Goal: Task Accomplishment & Management: Manage account settings

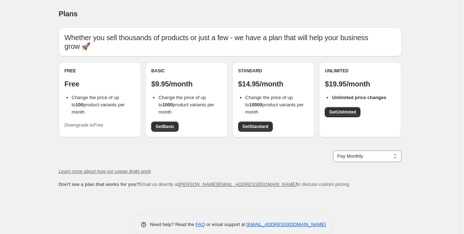
click at [77, 95] on span "Change the price of up to 100 product variants per month" at bounding box center [98, 105] width 53 height 20
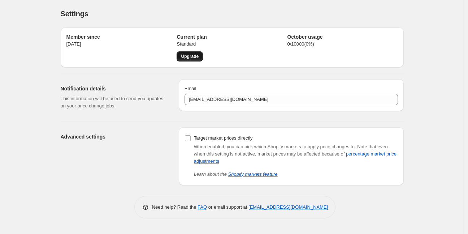
click at [195, 53] on link "Upgrade" at bounding box center [189, 56] width 26 height 10
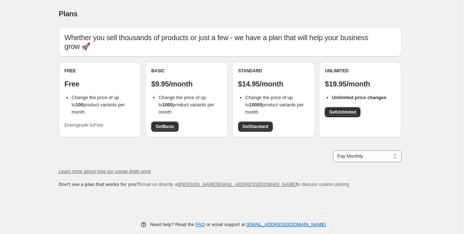
click at [81, 119] on button "Downgrade to Free" at bounding box center [84, 125] width 48 height 12
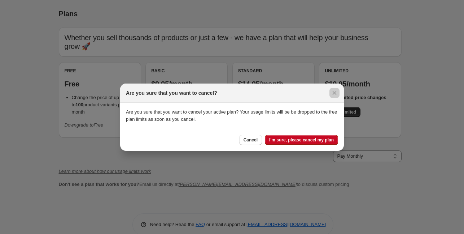
click at [81, 112] on div at bounding box center [232, 117] width 464 height 234
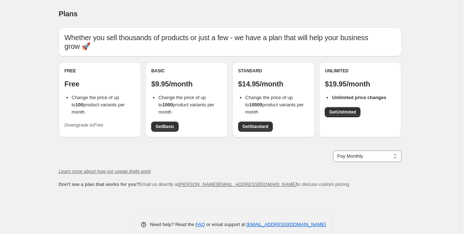
click at [81, 119] on button "Downgrade to Free" at bounding box center [84, 125] width 48 height 12
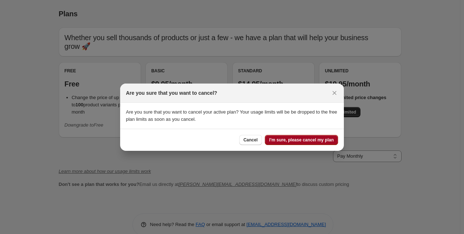
click at [286, 137] on span "I'm sure, please cancel my plan" at bounding box center [301, 140] width 65 height 6
